Goal: Information Seeking & Learning: Learn about a topic

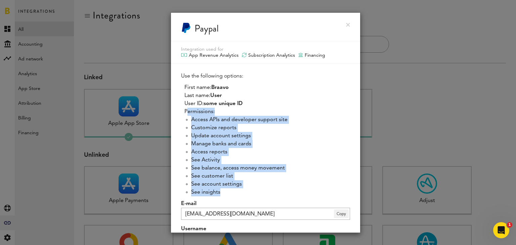
click at [346, 25] on link at bounding box center [348, 25] width 4 height 4
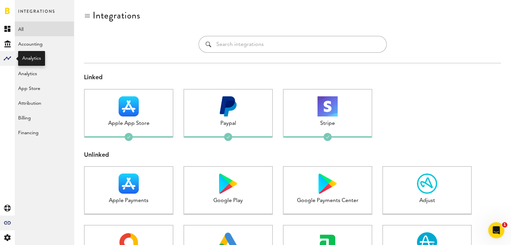
click at [5, 59] on icon at bounding box center [7, 58] width 7 height 4
click at [40, 26] on link "Monetization" at bounding box center [44, 28] width 59 height 15
click at [31, 32] on link "Monetization" at bounding box center [44, 28] width 59 height 15
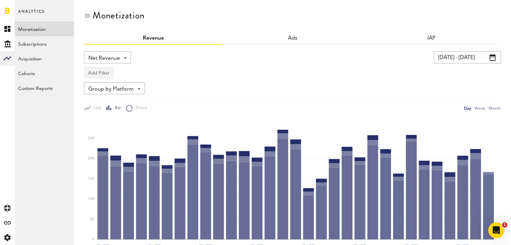
click at [105, 73] on button "Add Filter" at bounding box center [99, 73] width 30 height 12
click at [104, 90] on li "Platforms" at bounding box center [109, 90] width 43 height 12
drag, startPoint x: 116, startPoint y: 71, endPoint x: 105, endPoint y: 74, distance: 11.8
click at [105, 74] on div "Platforms" at bounding box center [108, 73] width 29 height 11
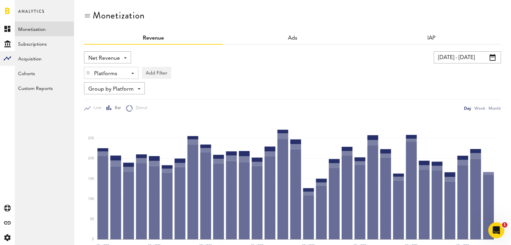
click at [103, 75] on div "Platforms" at bounding box center [108, 73] width 29 height 11
click at [100, 116] on span "Stripe" at bounding box center [116, 113] width 51 height 11
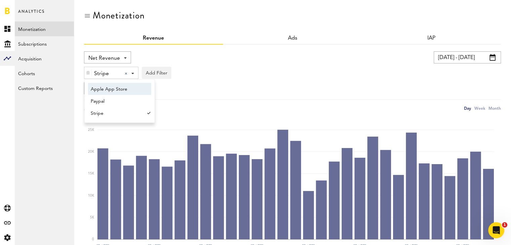
click at [207, 75] on div "Stripe Stripe Apple App Store Paypal Stripe Add Filter Platforms Apps" at bounding box center [292, 70] width 417 height 15
click at [468, 52] on input "[DATE] - [DATE]" at bounding box center [467, 57] width 67 height 12
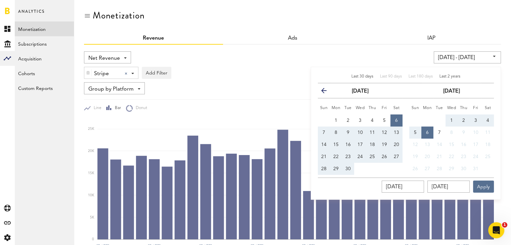
click at [455, 75] on span "Last 2 years" at bounding box center [449, 77] width 21 height 4
type input "[DATE] - [DATE]"
type input "[DATE]"
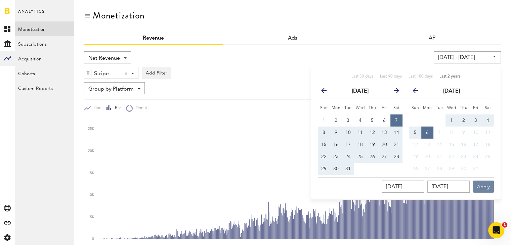
click at [487, 185] on button "Apply" at bounding box center [483, 187] width 21 height 12
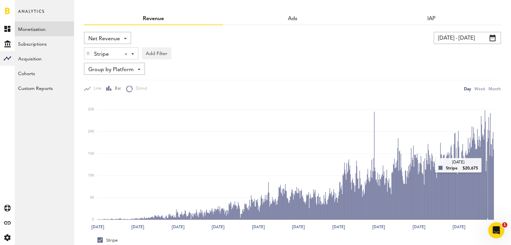
scroll to position [20, 0]
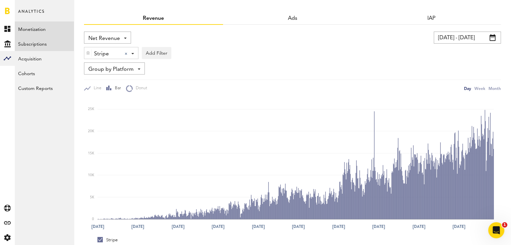
click at [38, 44] on link "Subscriptions" at bounding box center [44, 43] width 59 height 15
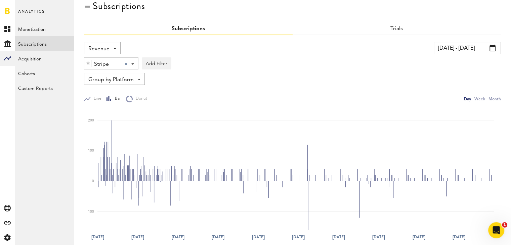
scroll to position [9, 0]
click at [95, 50] on span "Revenue" at bounding box center [98, 49] width 21 height 11
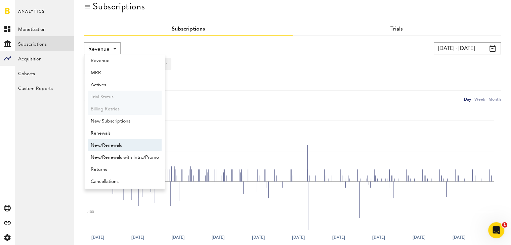
click at [107, 143] on span "New/Renewals" at bounding box center [125, 145] width 68 height 11
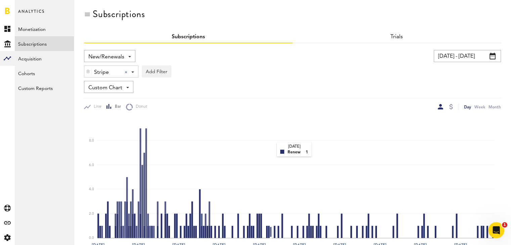
scroll to position [1, 0]
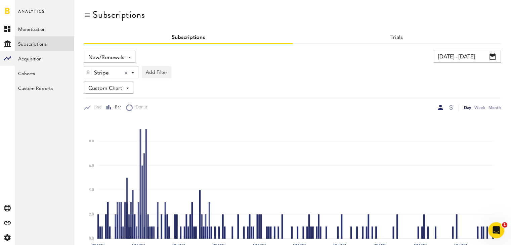
click at [109, 54] on span "New/Renewals" at bounding box center [106, 57] width 36 height 11
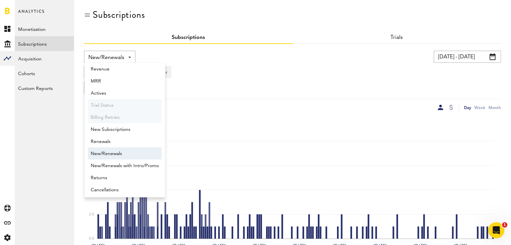
scroll to position [5, 0]
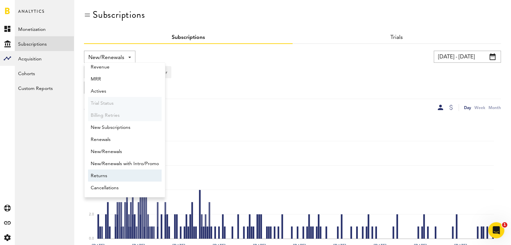
click at [110, 177] on span "Returns" at bounding box center [125, 175] width 68 height 11
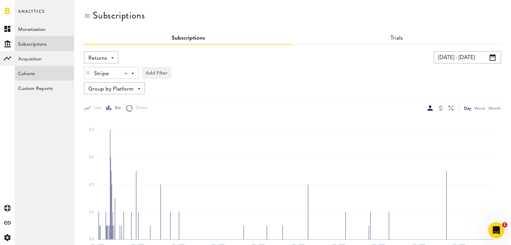
click at [30, 75] on link "Cohorts" at bounding box center [44, 73] width 59 height 15
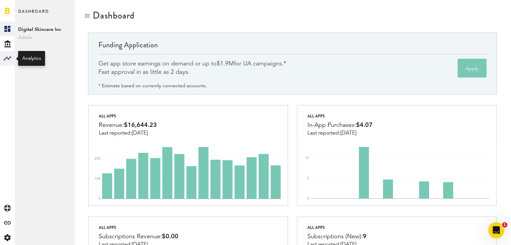
click at [9, 60] on rect at bounding box center [7, 58] width 8 height 8
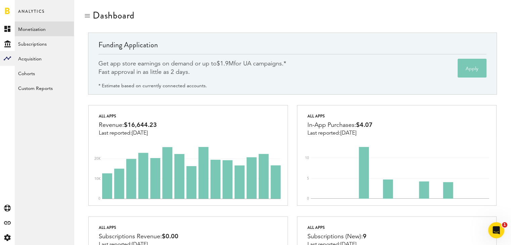
click at [38, 34] on link "Monetization" at bounding box center [44, 28] width 59 height 15
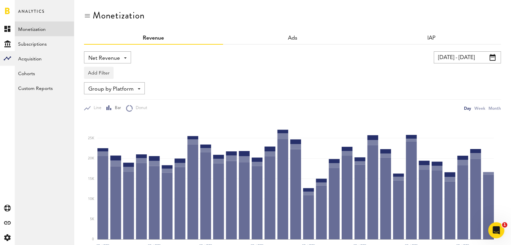
click at [458, 55] on input "[DATE] - [DATE]" at bounding box center [467, 57] width 67 height 12
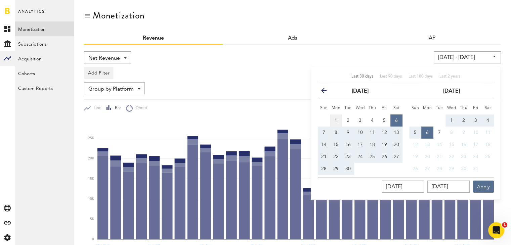
click at [335, 120] on span "1" at bounding box center [336, 120] width 3 height 5
type input "[DATE] - [DATE]"
type input "[DATE]"
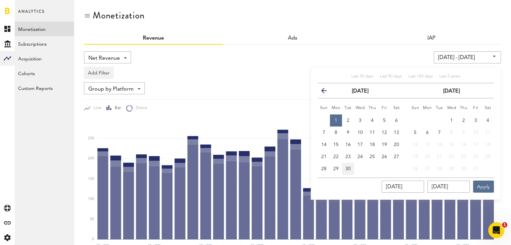
click at [351, 170] on button "30" at bounding box center [348, 169] width 12 height 12
type input "[DATE] - [DATE]"
type input "[DATE]"
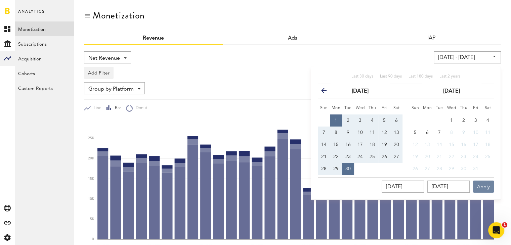
click at [489, 188] on button "Apply" at bounding box center [483, 187] width 21 height 12
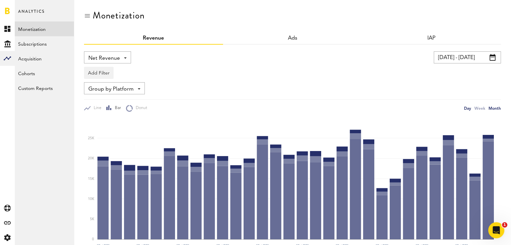
click at [491, 106] on div "Month" at bounding box center [494, 108] width 12 height 7
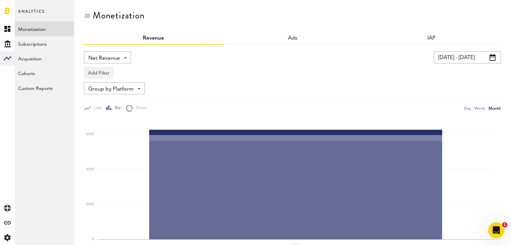
click at [449, 61] on input "[DATE] - [DATE]" at bounding box center [467, 57] width 67 height 12
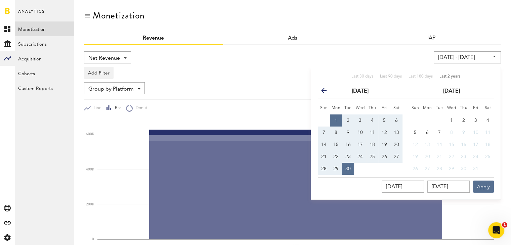
click at [450, 79] on div "Last 2 years" at bounding box center [449, 77] width 21 height 6
type input "[DATE] - [DATE]"
type input "[DATE]"
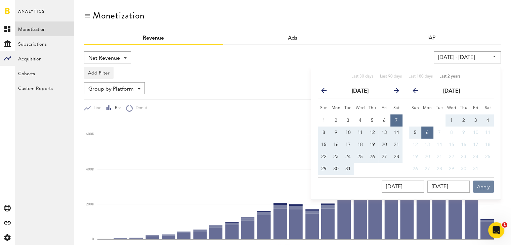
click at [485, 185] on button "Apply" at bounding box center [483, 187] width 21 height 12
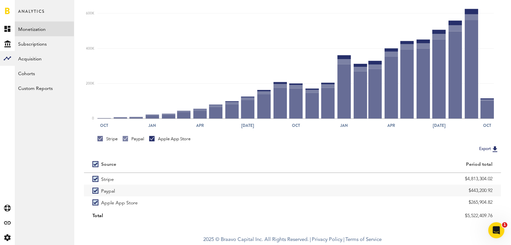
scroll to position [121, 0]
